Goal: Transaction & Acquisition: Book appointment/travel/reservation

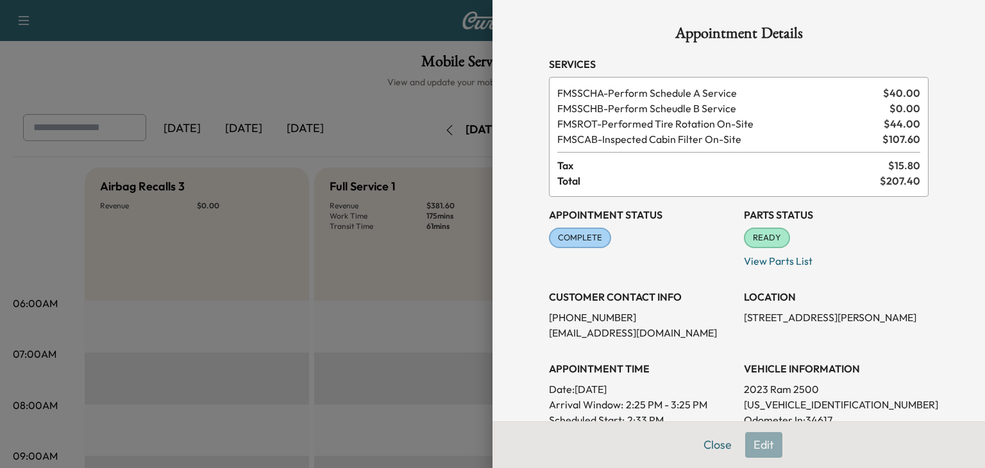
scroll to position [434, 0]
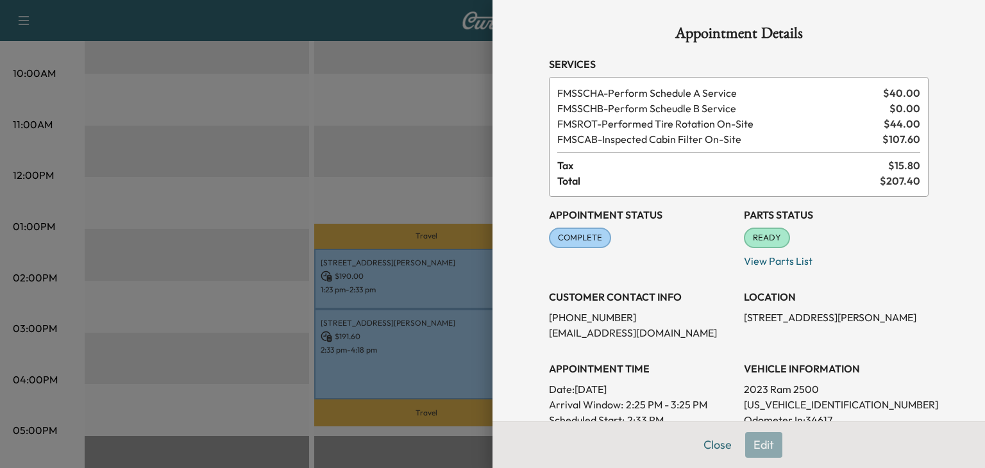
click at [773, 239] on span "READY" at bounding box center [767, 237] width 44 height 13
click at [771, 247] on div "READY" at bounding box center [767, 238] width 46 height 21
click at [435, 141] on div at bounding box center [492, 234] width 985 height 468
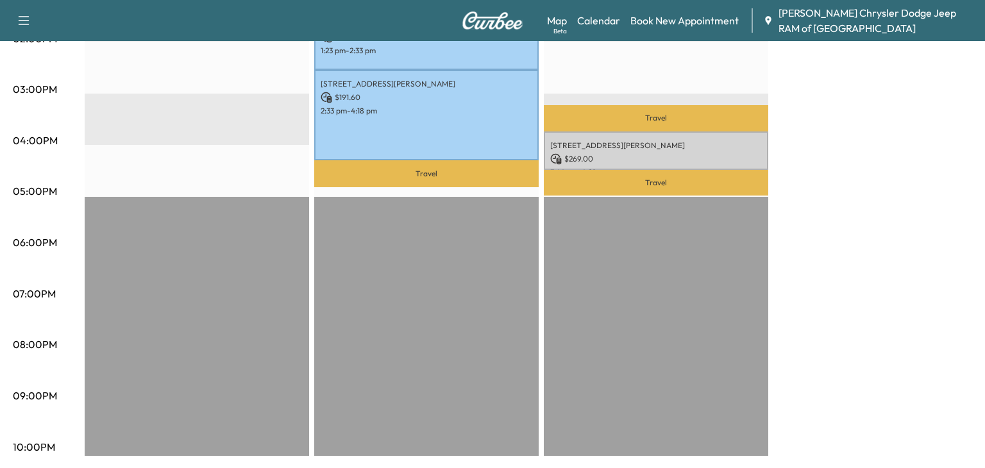
scroll to position [0, 0]
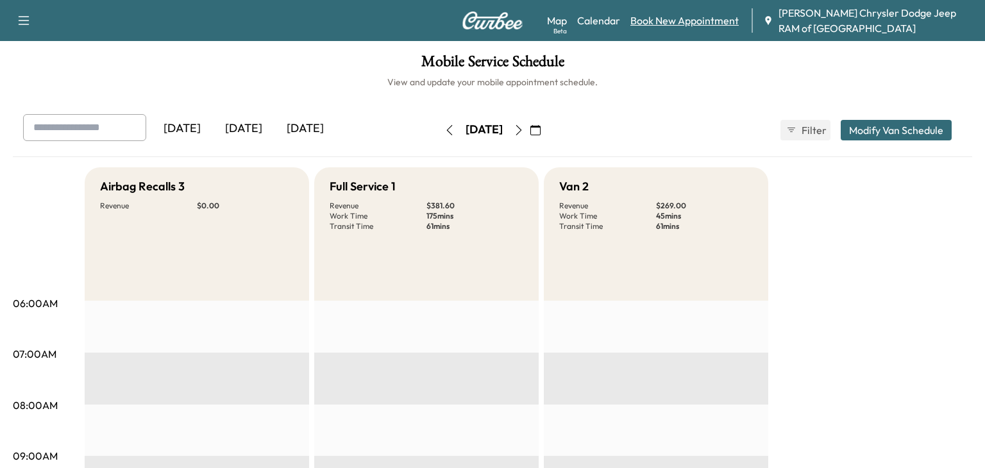
click at [670, 25] on link "Book New Appointment" at bounding box center [684, 20] width 108 height 15
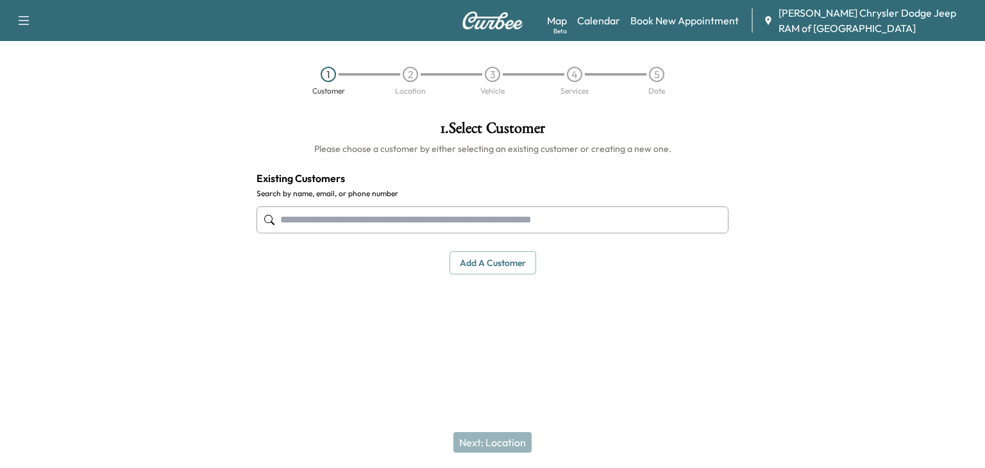
click at [323, 229] on input "text" at bounding box center [492, 219] width 472 height 27
click at [415, 233] on div at bounding box center [492, 220] width 472 height 42
click at [417, 226] on input "text" at bounding box center [492, 219] width 472 height 27
paste input "**********"
type input "**********"
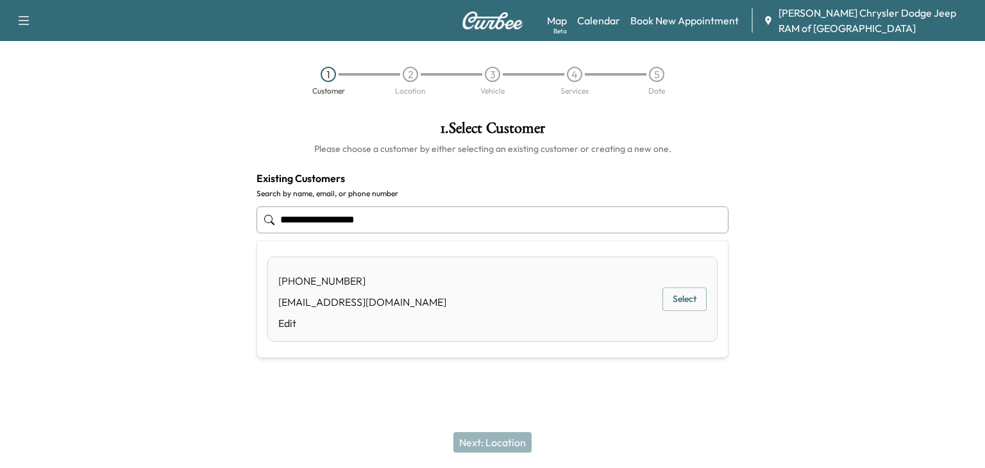
click at [689, 285] on div "[PHONE_NUMBER] [EMAIL_ADDRESS][DOMAIN_NAME] Edit Select" at bounding box center [492, 298] width 450 height 85
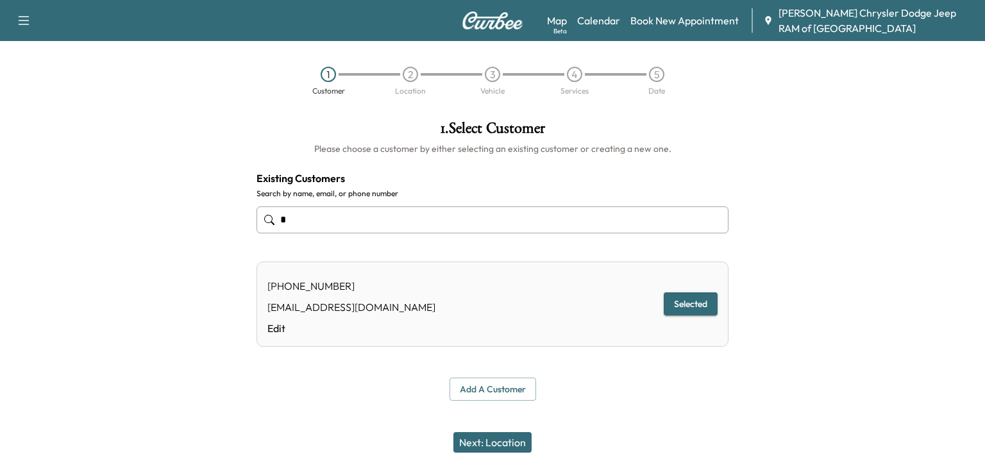
click at [478, 438] on button "Next: Location" at bounding box center [492, 442] width 78 height 21
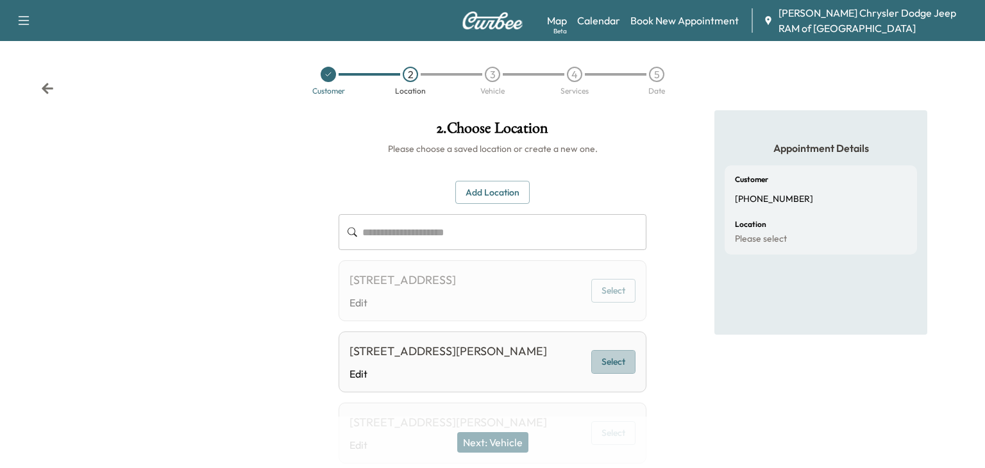
click at [616, 374] on button "Select" at bounding box center [613, 362] width 44 height 24
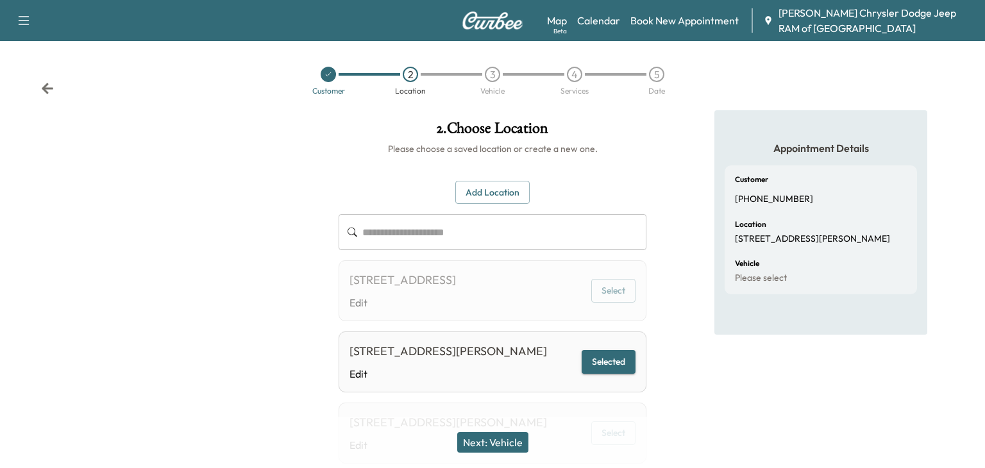
click at [499, 440] on button "Next: Vehicle" at bounding box center [492, 442] width 71 height 21
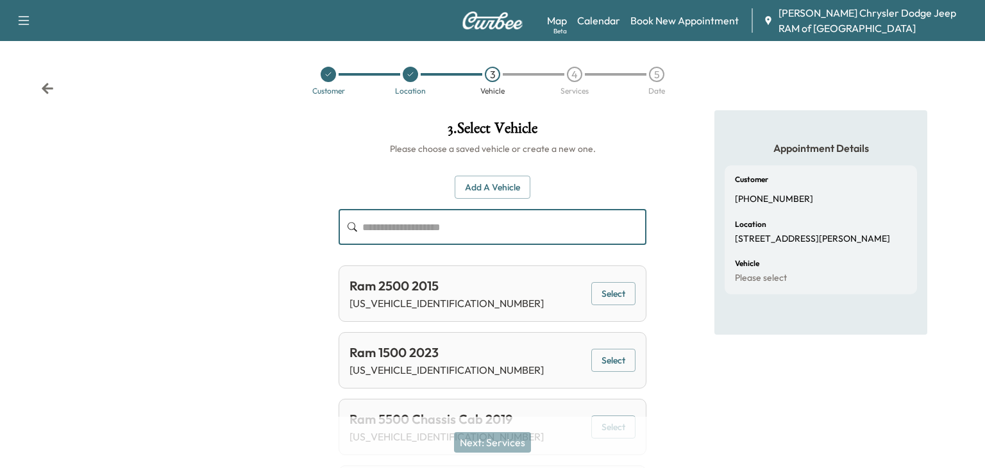
click at [418, 243] on input "text" at bounding box center [504, 227] width 284 height 36
paste input "**********"
click at [628, 299] on button "Select" at bounding box center [613, 294] width 44 height 24
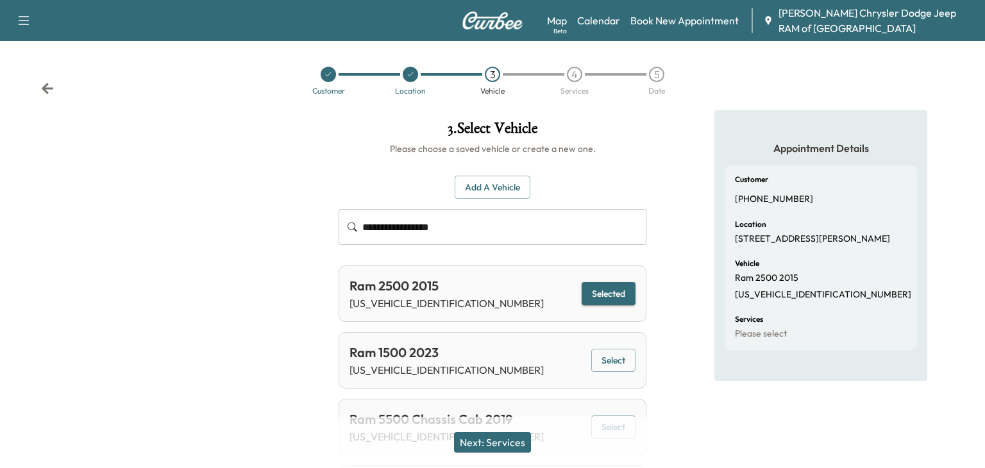
click at [628, 299] on button "Selected" at bounding box center [609, 294] width 54 height 24
click at [613, 365] on button "Select" at bounding box center [613, 361] width 44 height 24
click at [613, 301] on button "Select" at bounding box center [613, 294] width 44 height 24
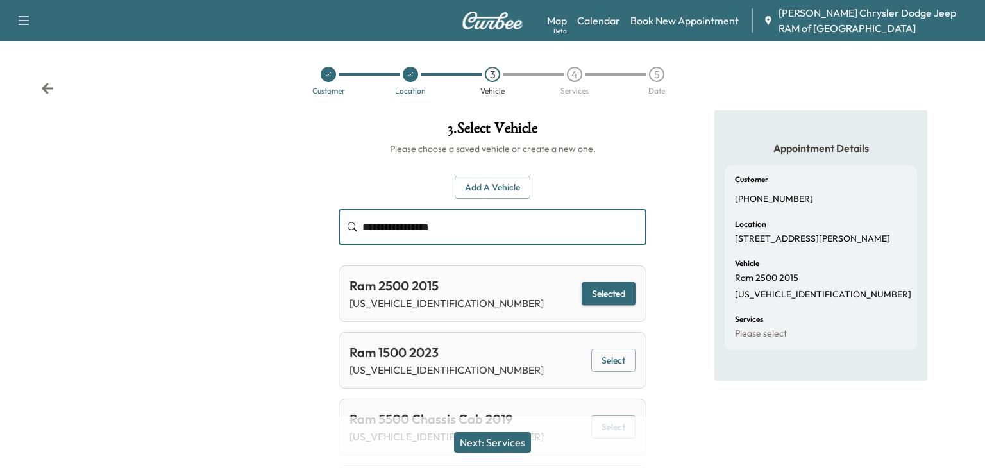
click at [541, 209] on input "**********" at bounding box center [504, 227] width 284 height 36
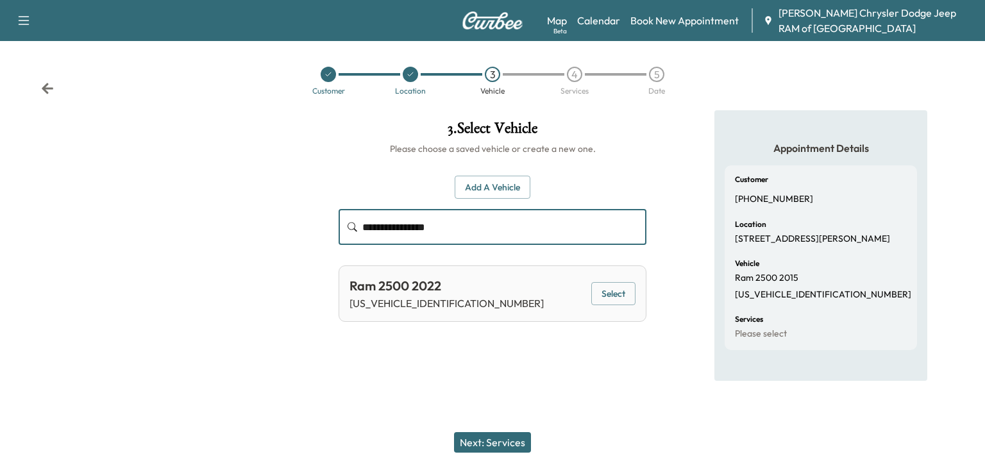
type input "**********"
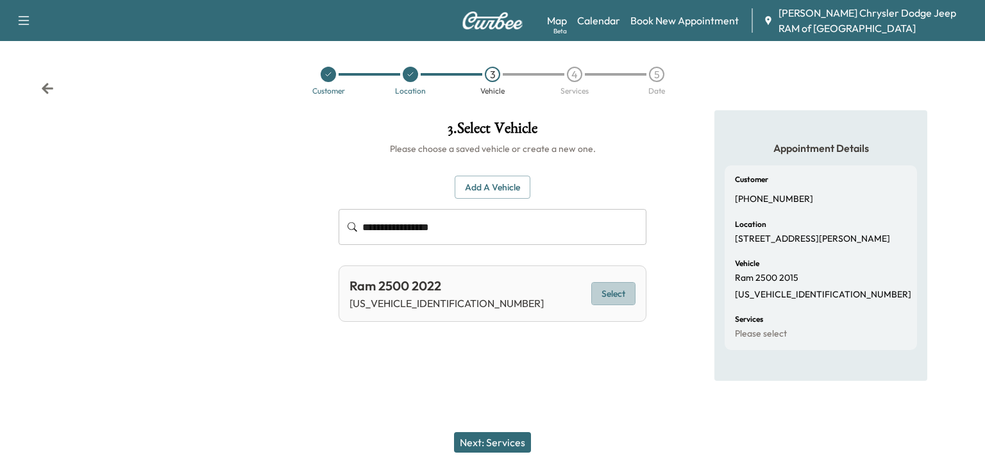
click at [619, 303] on button "Select" at bounding box center [613, 294] width 44 height 24
click at [497, 446] on button "Next: Services" at bounding box center [492, 442] width 77 height 21
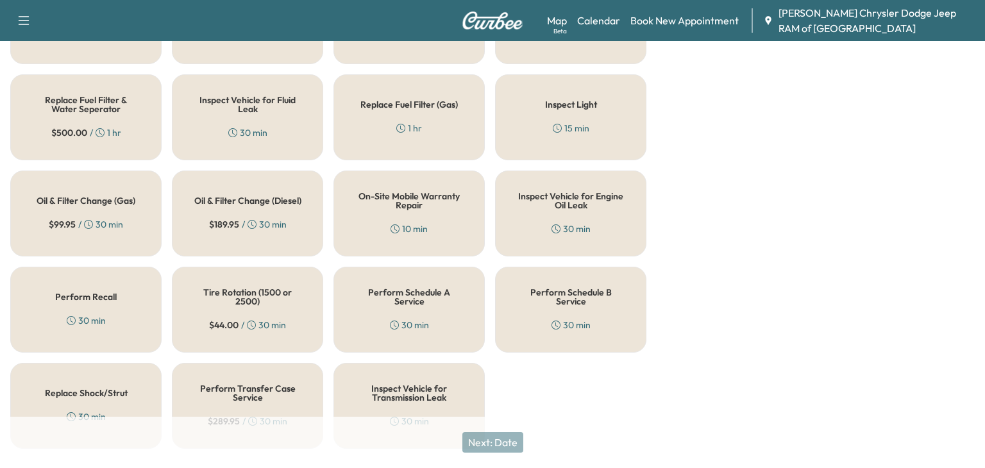
scroll to position [492, 0]
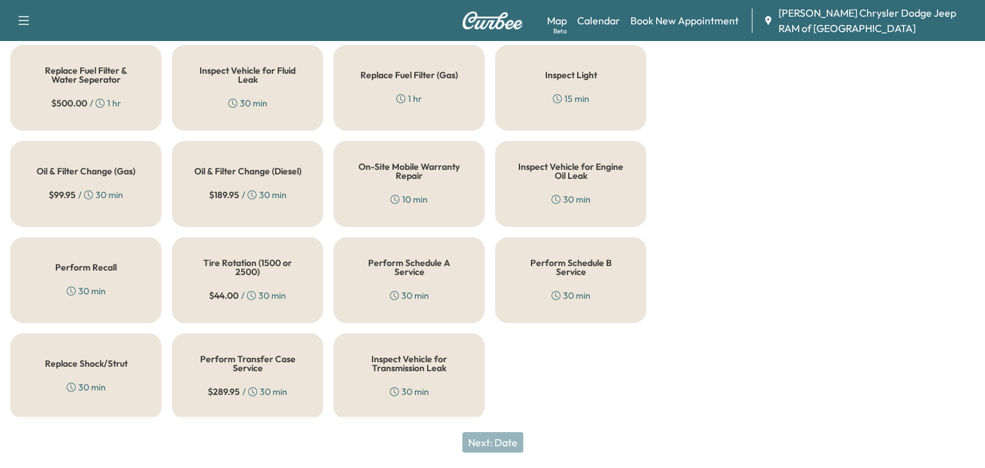
click at [572, 274] on h5 "Perform Schedule B Service" at bounding box center [570, 267] width 109 height 18
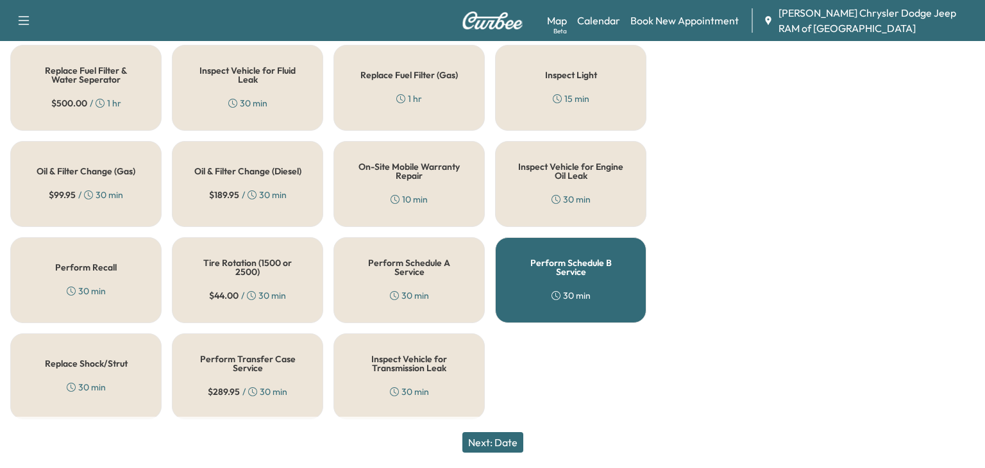
click at [264, 280] on div "Tire Rotation (1500 or 2500) $ 44.00 / 30 min" at bounding box center [247, 280] width 151 height 86
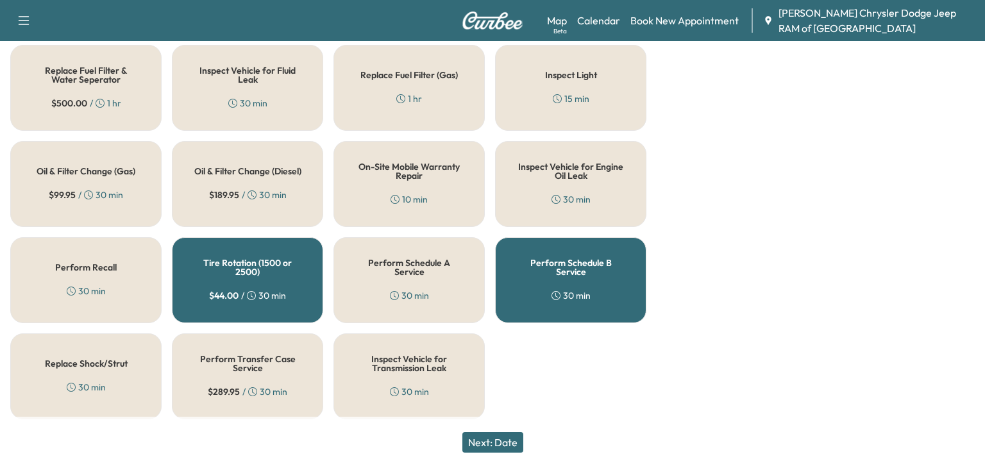
click at [496, 447] on button "Next: Date" at bounding box center [492, 442] width 61 height 21
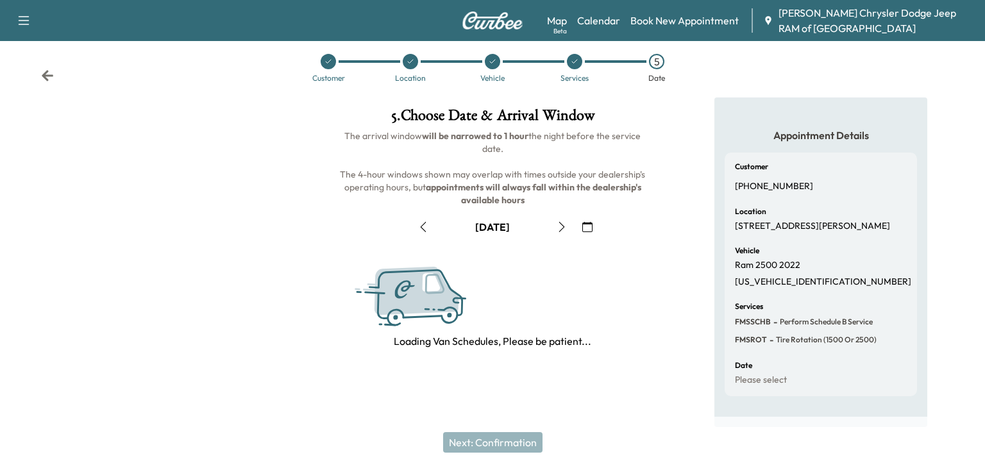
click at [425, 222] on icon "button" at bounding box center [423, 227] width 10 height 10
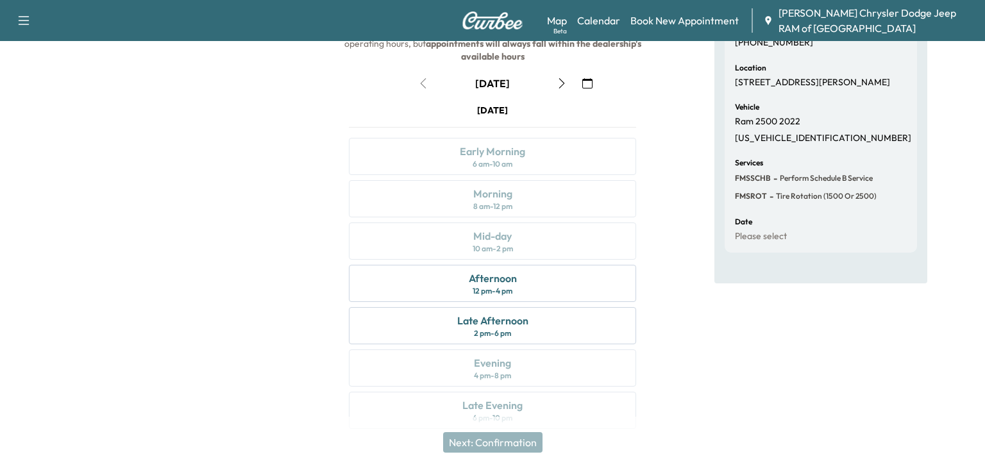
scroll to position [158, 0]
click at [535, 335] on div "Late Afternoon 2 pm - 6 pm" at bounding box center [492, 323] width 287 height 37
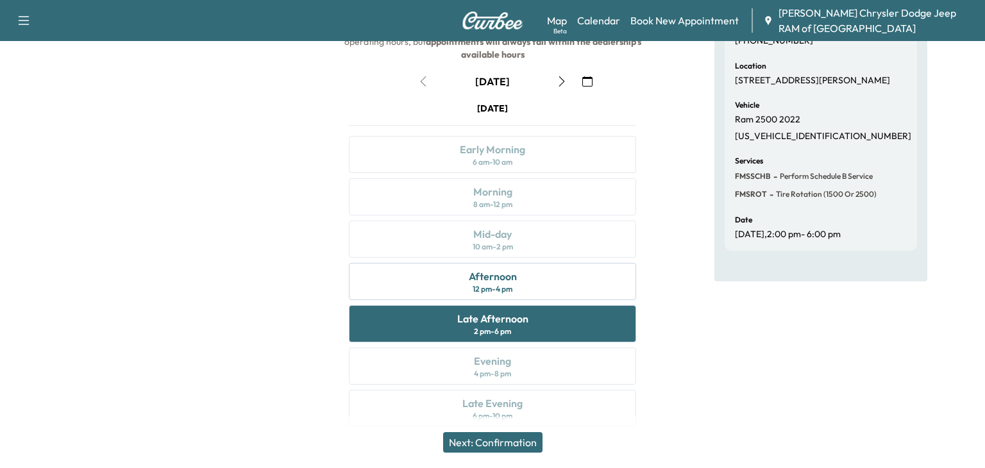
click at [465, 442] on button "Next: Confirmation" at bounding box center [492, 442] width 99 height 21
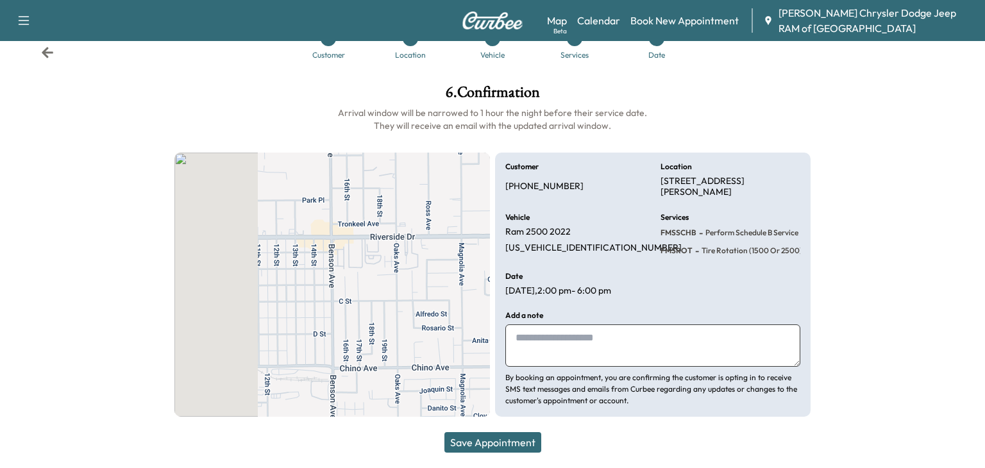
click at [501, 437] on button "Save Appointment" at bounding box center [492, 442] width 97 height 21
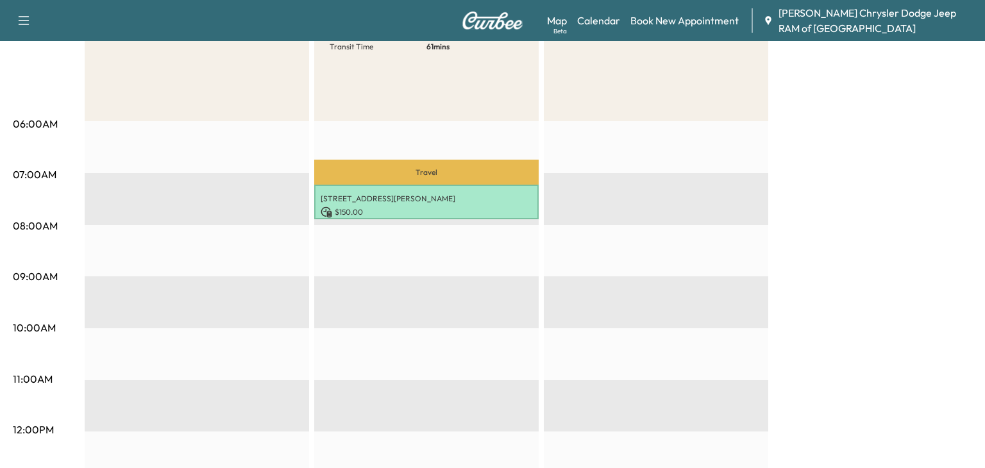
scroll to position [183, 0]
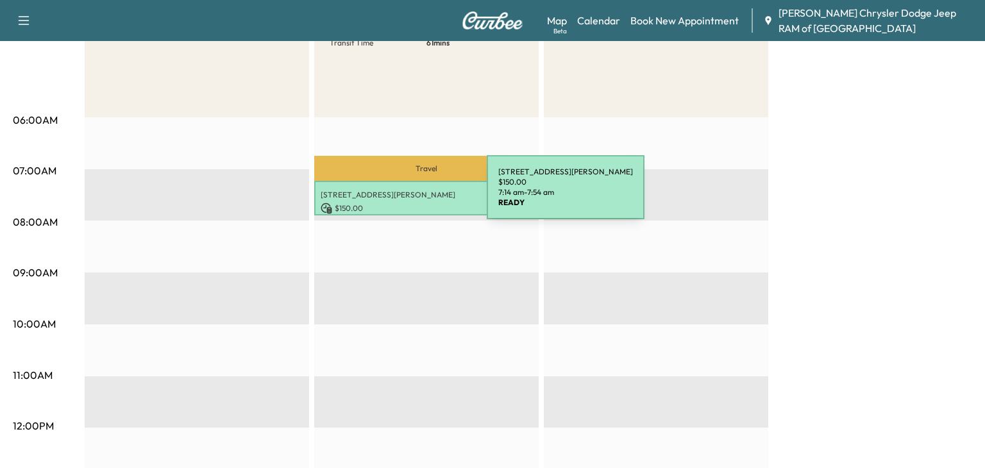
click at [390, 200] on div "[STREET_ADDRESS][PERSON_NAME] $ 150.00 7:14 am - 7:54 am" at bounding box center [426, 198] width 224 height 35
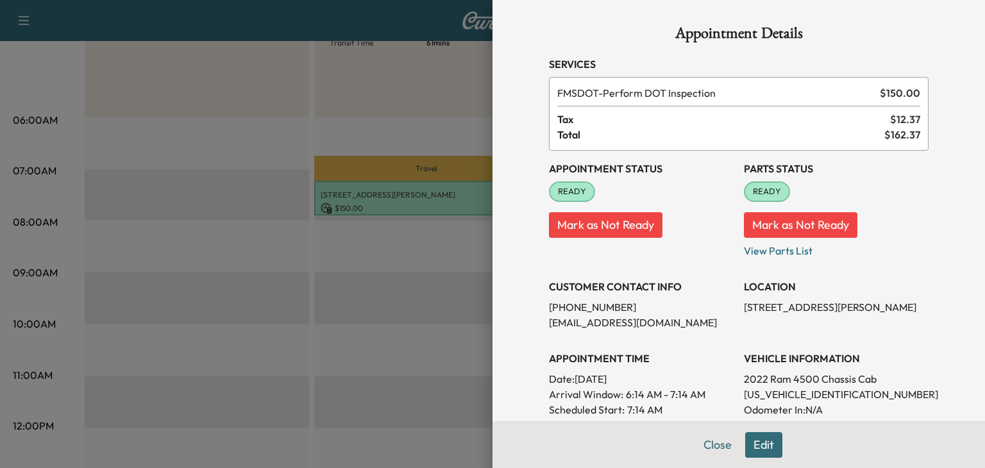
click at [575, 226] on button "Mark as Not Ready" at bounding box center [605, 225] width 113 height 26
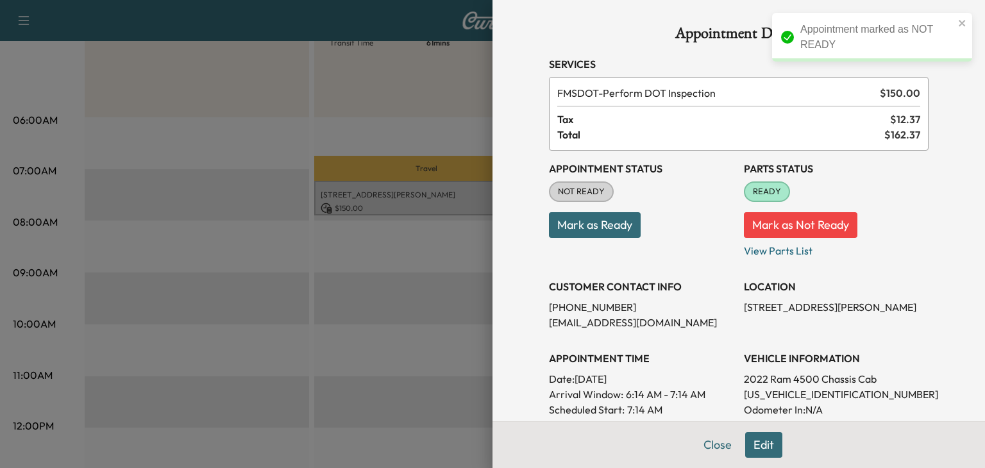
click at [803, 214] on button "Mark as Not Ready" at bounding box center [800, 225] width 113 height 26
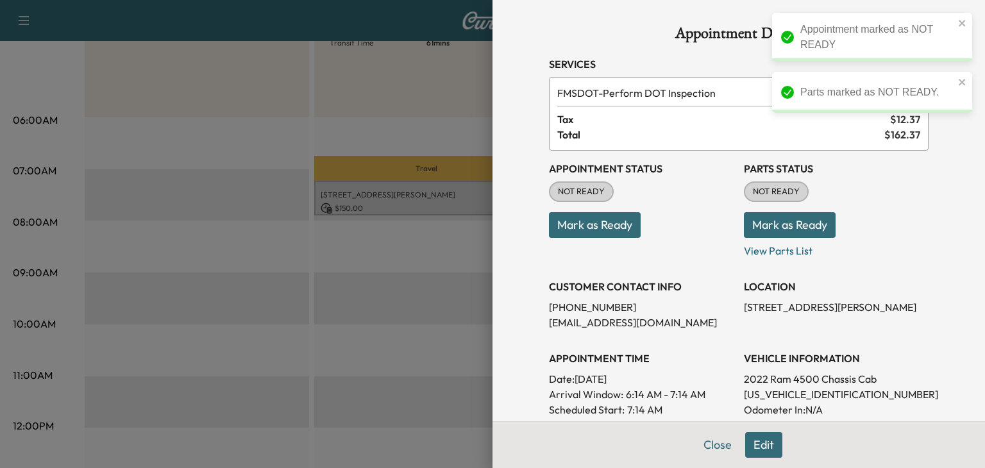
click at [416, 70] on div at bounding box center [492, 234] width 985 height 468
